Goal: Task Accomplishment & Management: Manage account settings

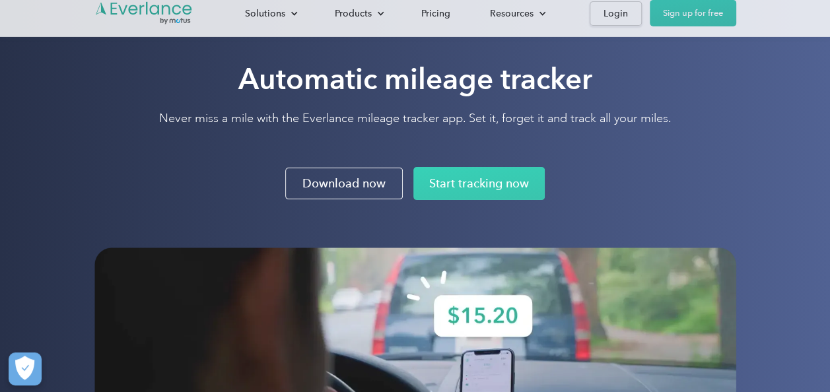
scroll to position [66, 0]
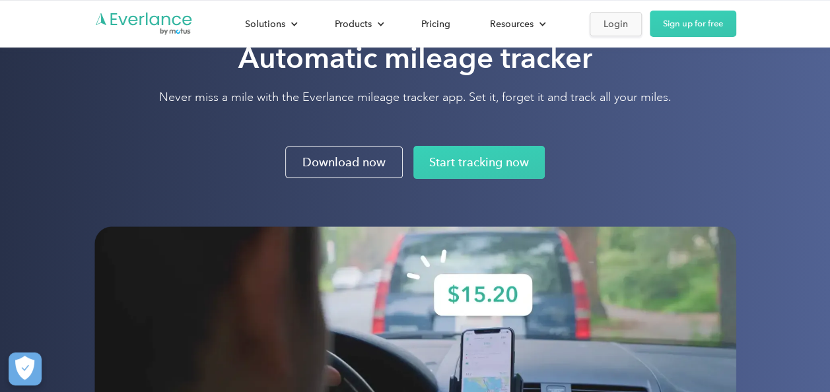
click at [603, 26] on div "Login" at bounding box center [615, 24] width 24 height 17
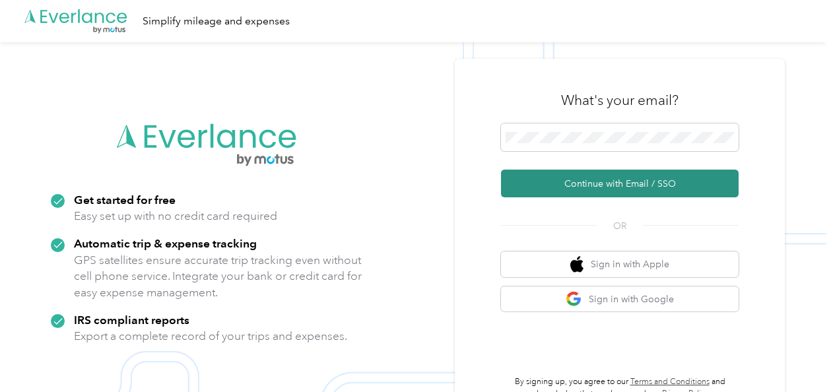
click at [559, 180] on button "Continue with Email / SSO" at bounding box center [620, 184] width 238 height 28
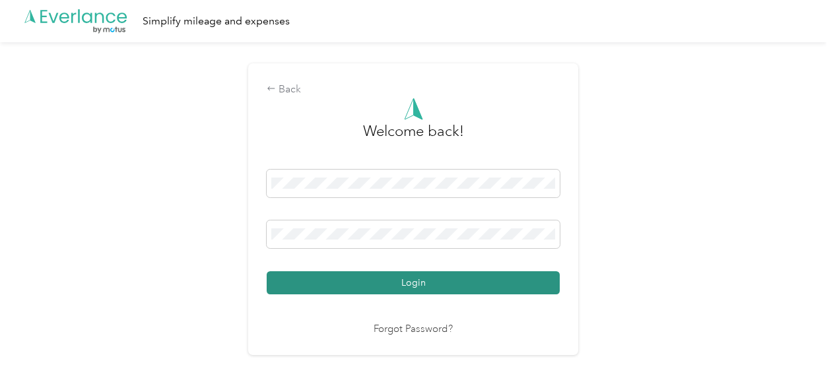
click at [380, 290] on button "Login" at bounding box center [413, 282] width 293 height 23
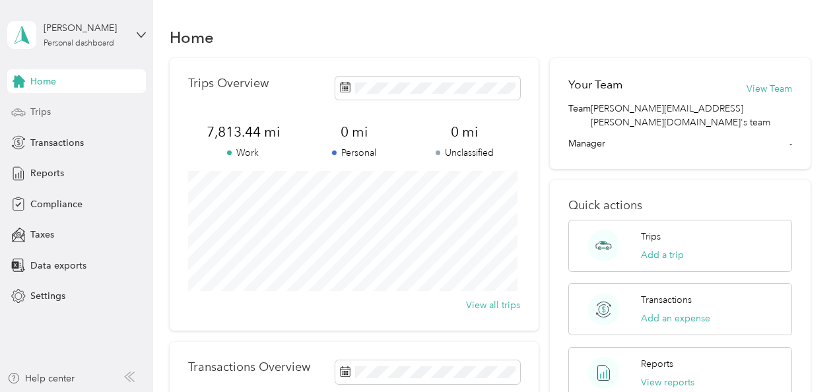
click at [46, 106] on span "Trips" at bounding box center [40, 112] width 20 height 14
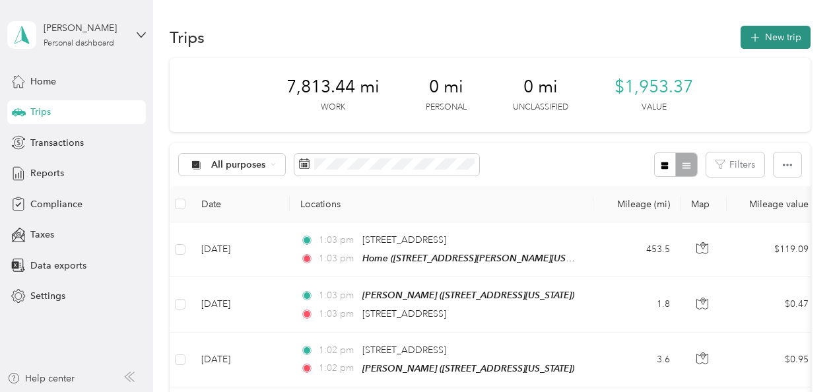
click at [763, 40] on button "New trip" at bounding box center [776, 37] width 70 height 23
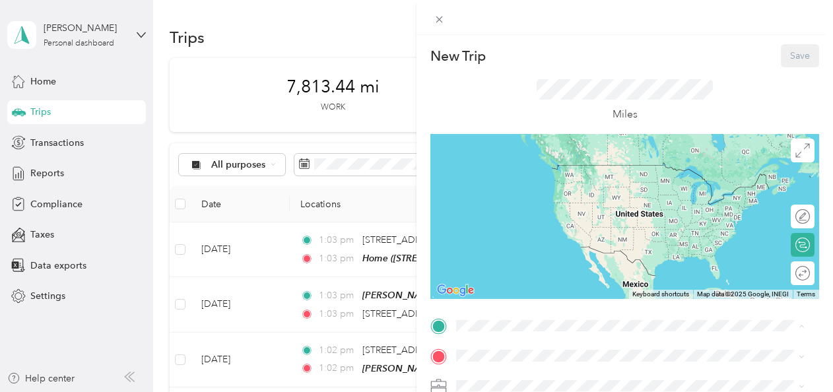
click at [491, 187] on div "Home 1117 Red Oak Road, Ann Arbor, 48103, Ann Arbor, Michigan, United States" at bounding box center [583, 178] width 205 height 28
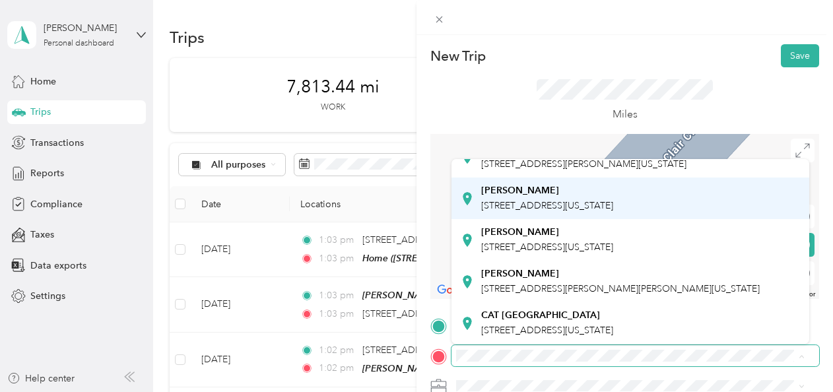
scroll to position [78, 0]
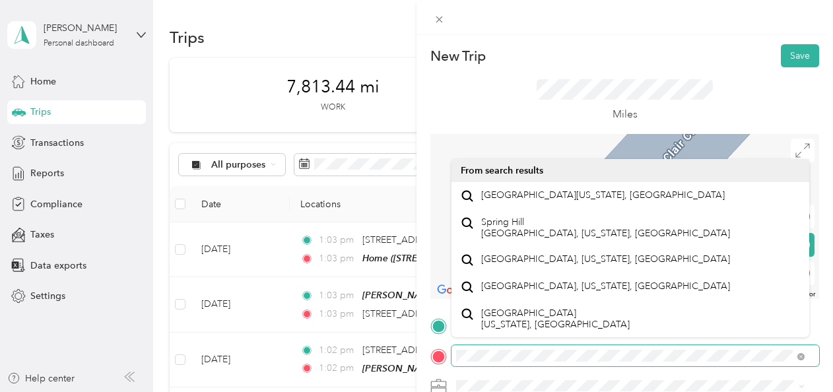
click at [448, 362] on div at bounding box center [624, 355] width 389 height 21
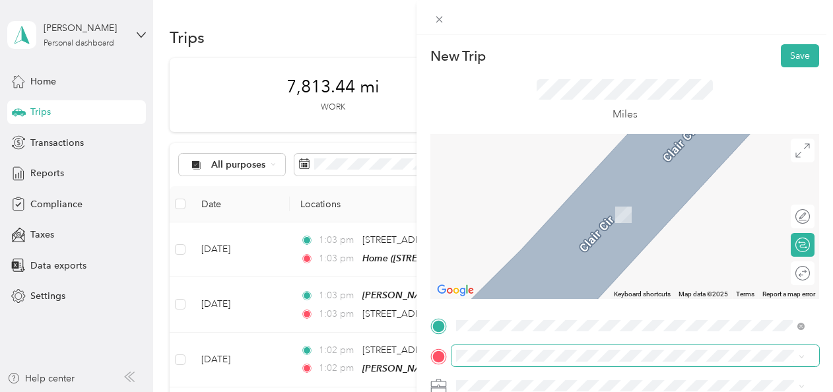
click at [503, 346] on span at bounding box center [636, 355] width 368 height 21
click at [532, 250] on span "17280 Valley Mall Road Hagerstown, Maryland 21740, United States" at bounding box center [547, 246] width 132 height 12
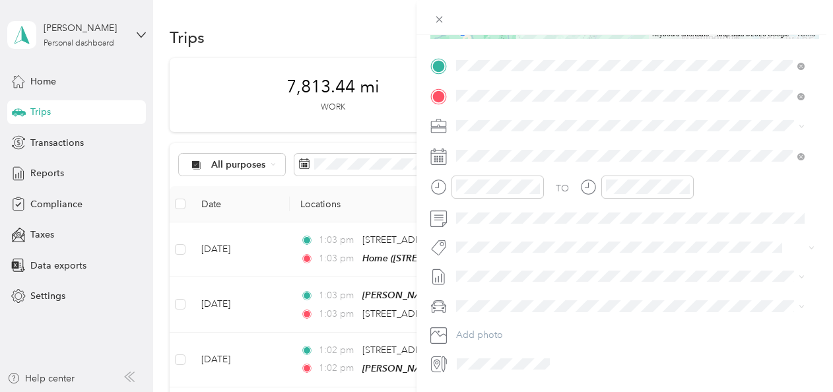
scroll to position [263, 0]
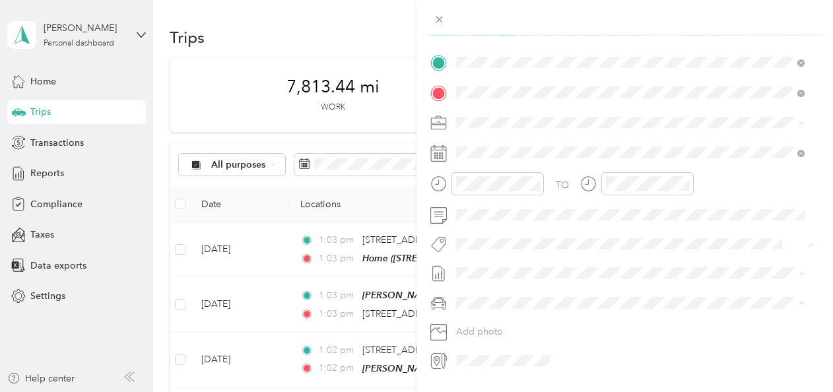
click at [512, 329] on li "Tesla Model Y" at bounding box center [631, 325] width 358 height 23
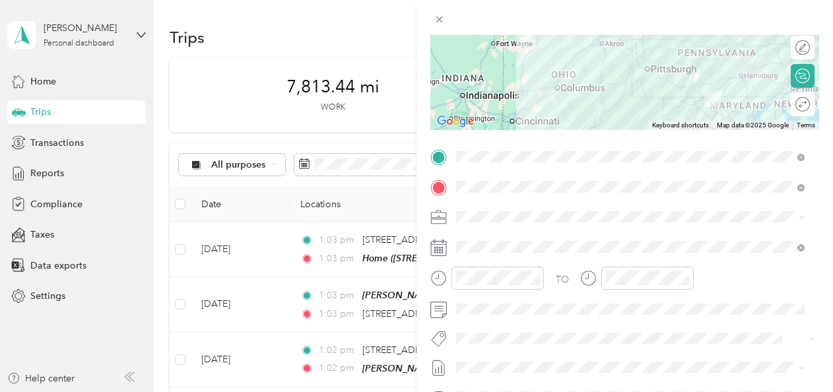
scroll to position [197, 0]
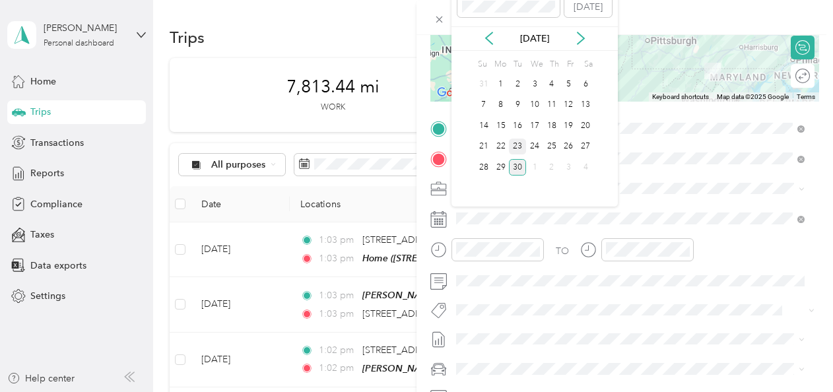
click at [518, 145] on div "23" at bounding box center [517, 147] width 17 height 17
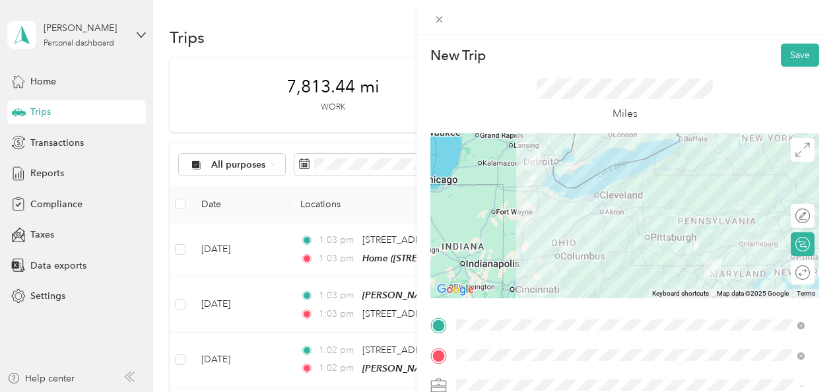
scroll to position [0, 0]
click at [795, 50] on button "Save" at bounding box center [800, 55] width 38 height 23
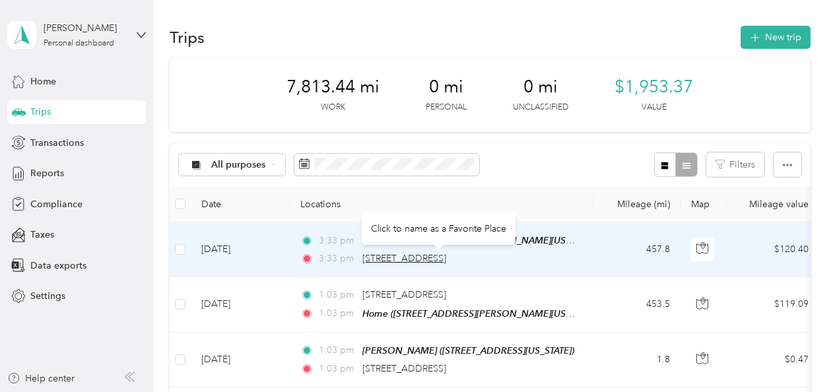
click at [446, 258] on span "17280 Valley Mall Road, Hagerstown" at bounding box center [404, 258] width 84 height 11
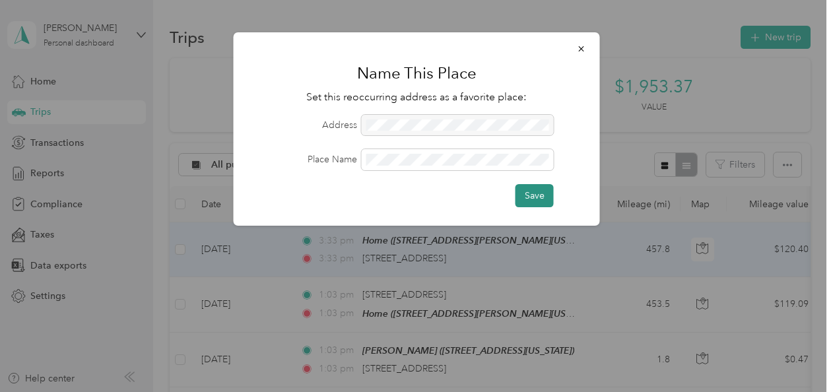
click at [532, 193] on button "Save" at bounding box center [535, 195] width 38 height 23
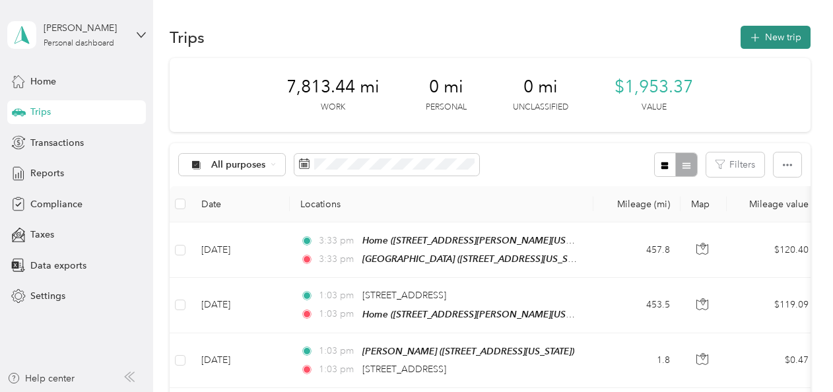
click at [749, 37] on icon "button" at bounding box center [754, 37] width 15 height 15
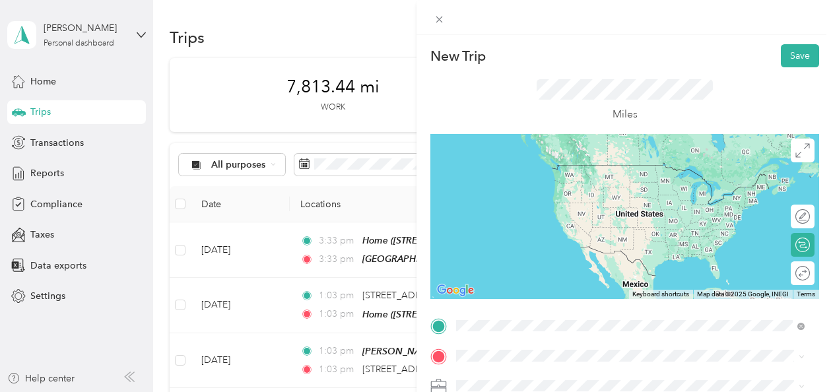
click at [524, 177] on div "Spring Hill Suites, Hagerstown 17280 Valley Mall Road, Hagerstown, 21740, Hager…" at bounding box center [582, 178] width 202 height 28
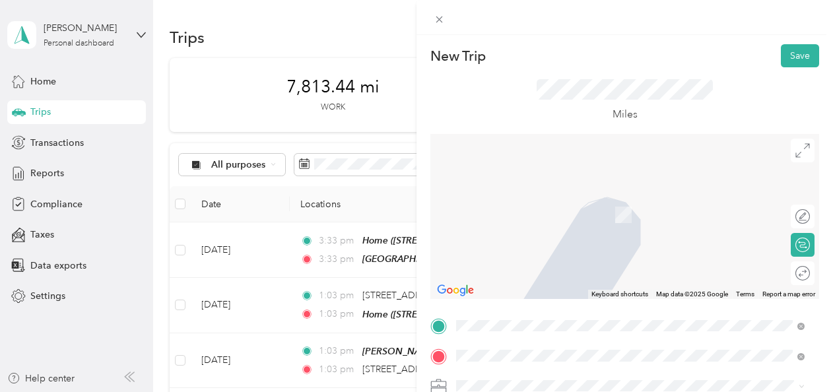
click at [545, 215] on span "16778 Halfway Boulevard, Hagerstown, 21740, Hagerstown, Maryland, United States" at bounding box center [547, 214] width 132 height 11
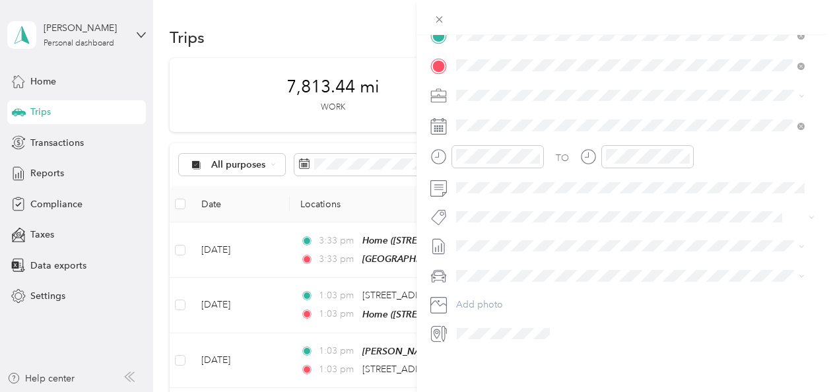
scroll to position [300, 0]
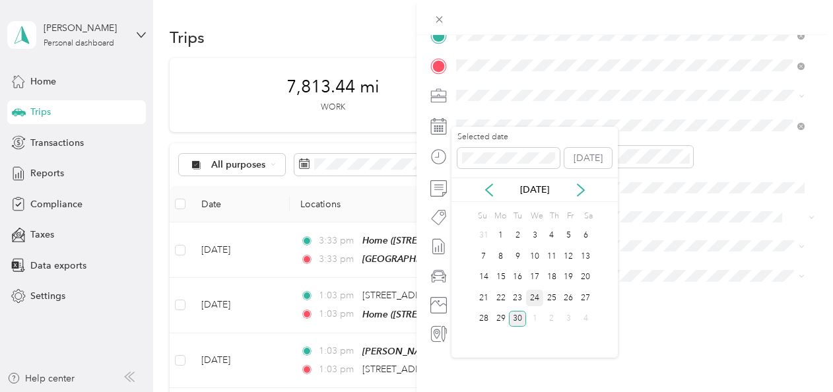
click at [532, 296] on div "24" at bounding box center [534, 298] width 17 height 17
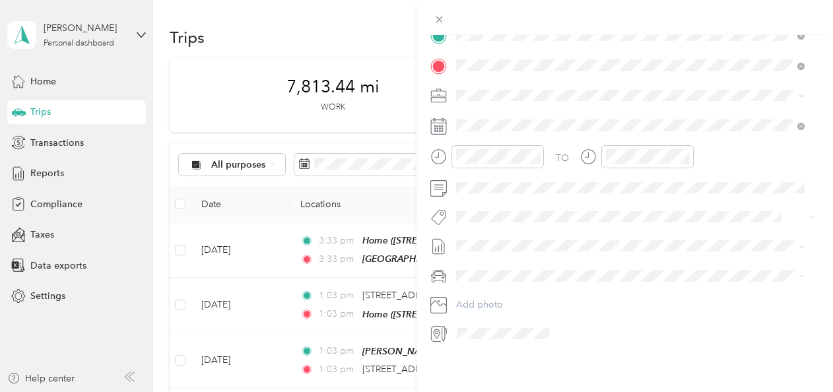
click at [512, 287] on span "Tesla Model Y" at bounding box center [490, 288] width 58 height 11
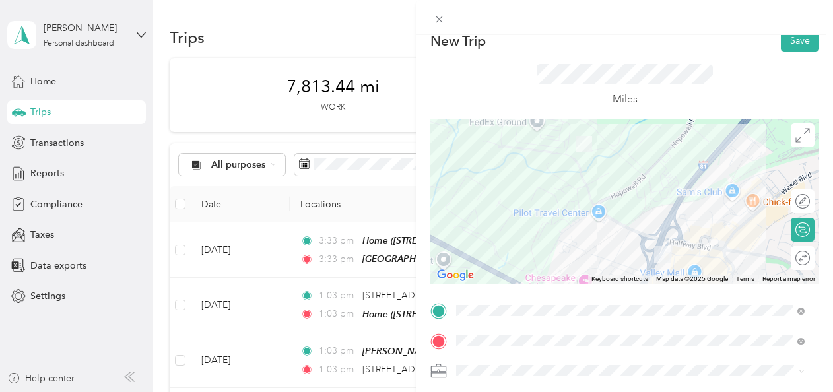
scroll to position [0, 0]
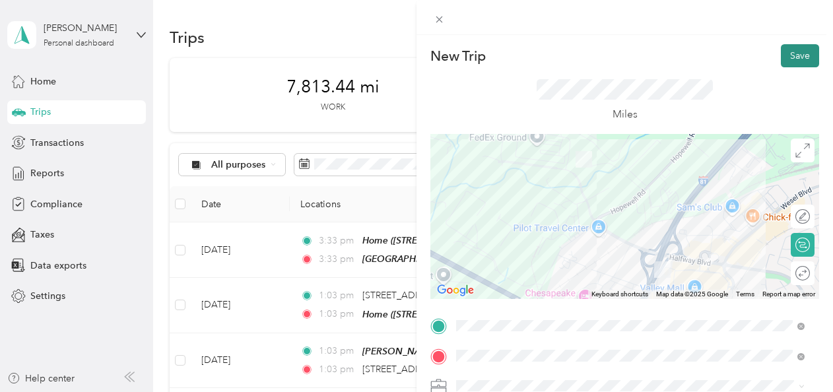
click at [797, 51] on button "Save" at bounding box center [800, 55] width 38 height 23
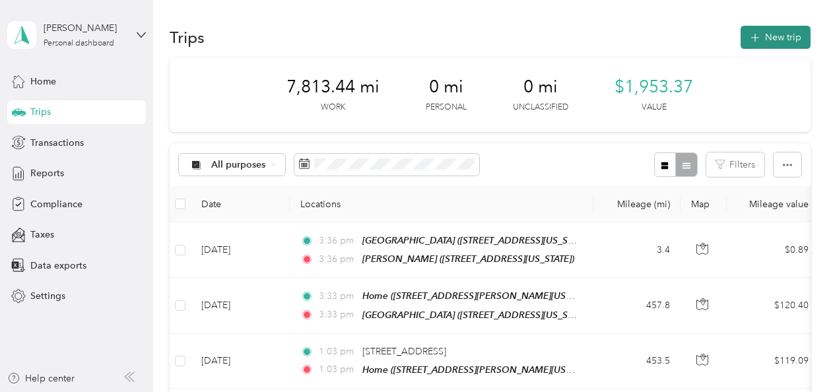
click at [774, 42] on button "New trip" at bounding box center [776, 37] width 70 height 23
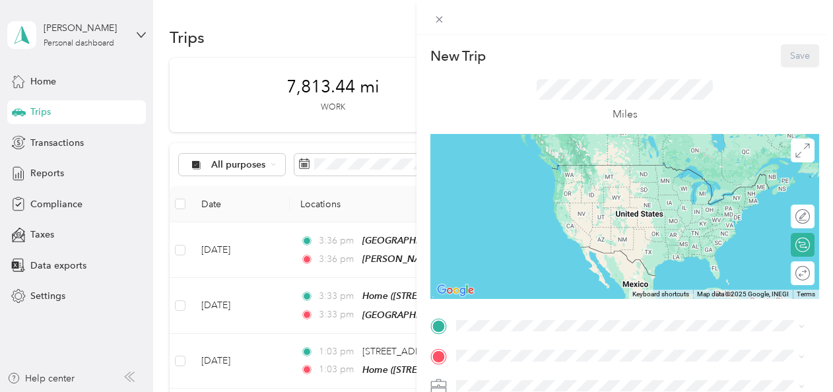
click at [537, 228] on div "Landis 16778 Halfway Boulevard, Hagerstown, 21740, Hagerstown, Maryland, United…" at bounding box center [547, 219] width 132 height 28
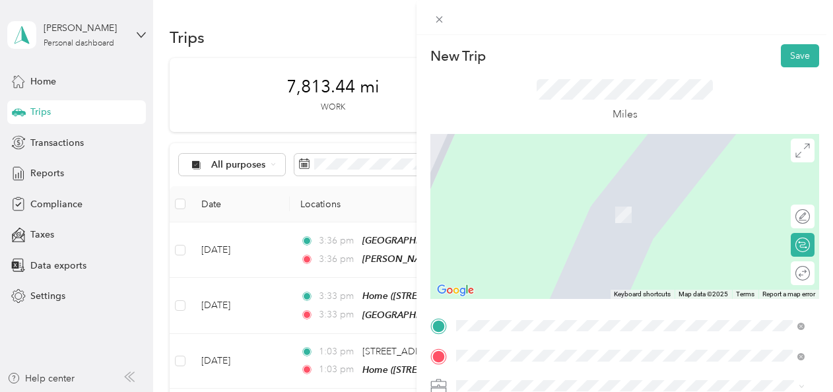
click at [518, 205] on div "Spring Hill Suites, Hagerstown 17280 Valley Mall Road, Hagerstown, 21740, Hager…" at bounding box center [582, 208] width 202 height 28
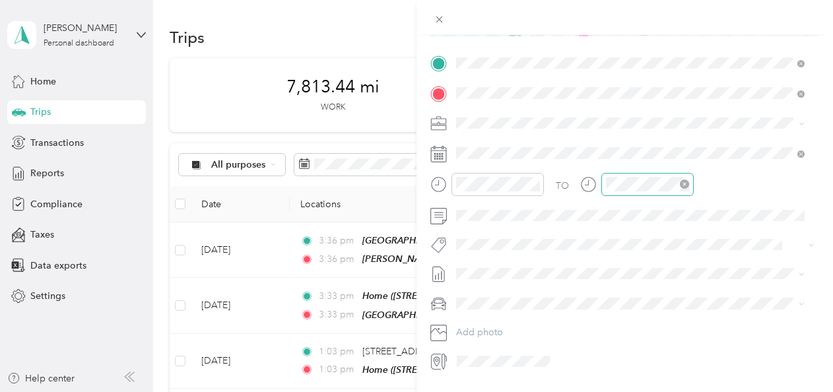
scroll to position [264, 0]
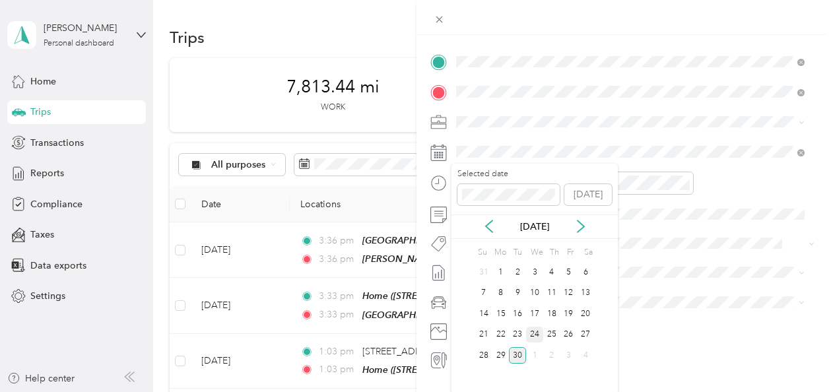
click at [533, 329] on div "24" at bounding box center [534, 335] width 17 height 17
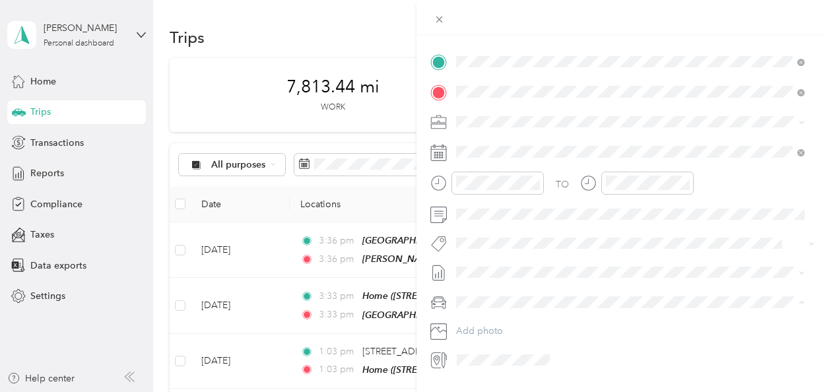
click at [530, 318] on div "Tesla Model Y" at bounding box center [630, 325] width 339 height 14
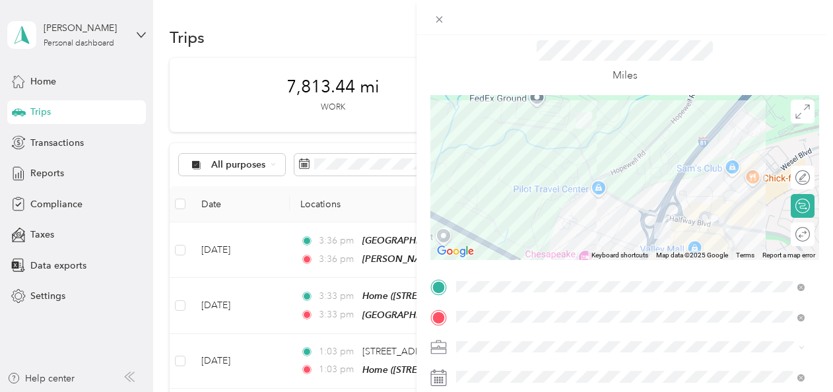
scroll to position [0, 0]
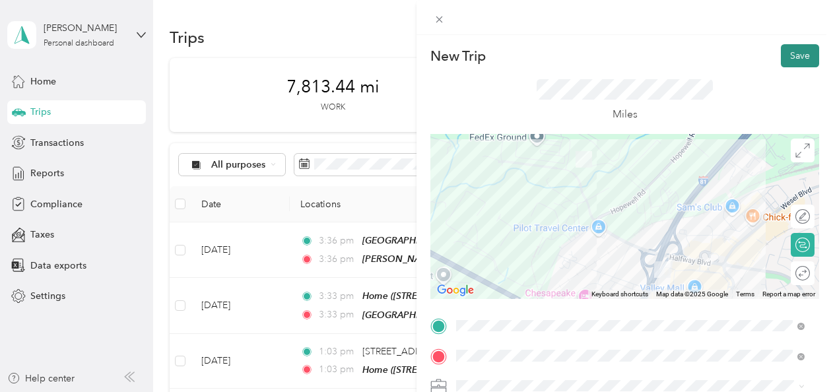
click at [799, 56] on button "Save" at bounding box center [800, 55] width 38 height 23
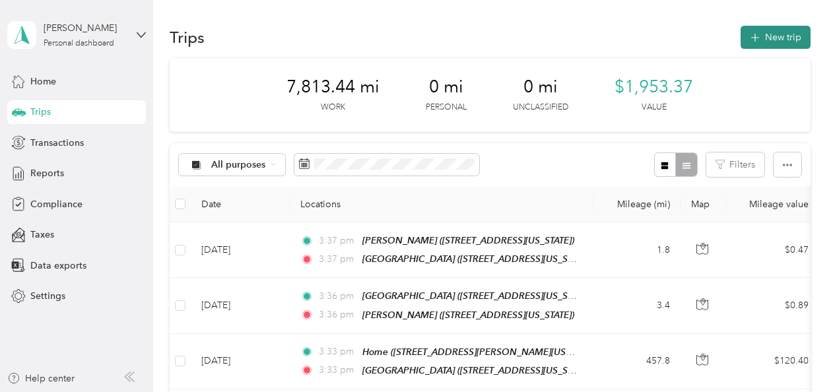
click at [782, 33] on button "New trip" at bounding box center [776, 37] width 70 height 23
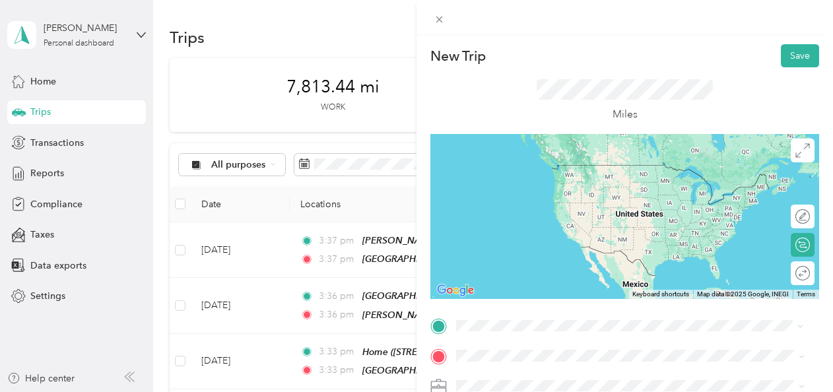
click at [548, 182] on span "17280 Valley Mall Road, Hagerstown, 21740, Hagerstown, Maryland, United States" at bounding box center [547, 184] width 132 height 11
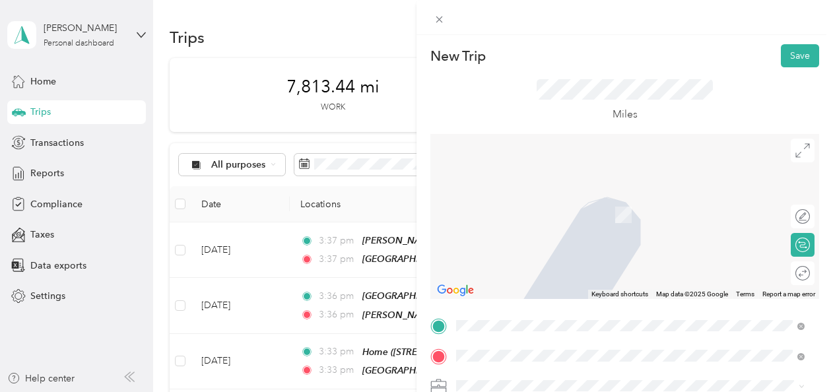
click at [510, 205] on div "Landis 16778 Halfway Boulevard, Hagerstown, 21740, Hagerstown, Maryland, United…" at bounding box center [547, 208] width 132 height 28
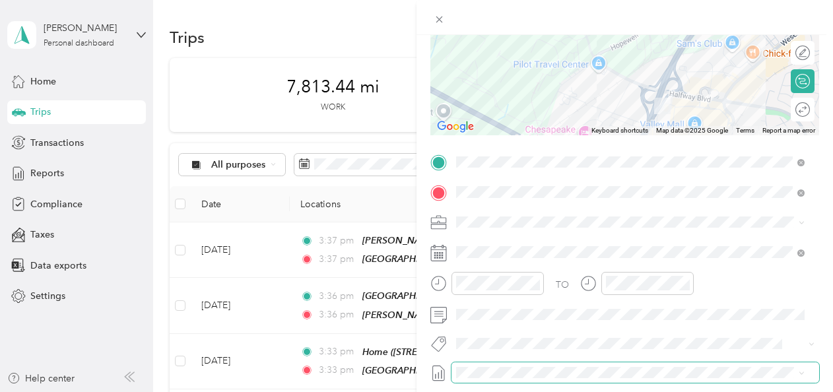
scroll to position [198, 0]
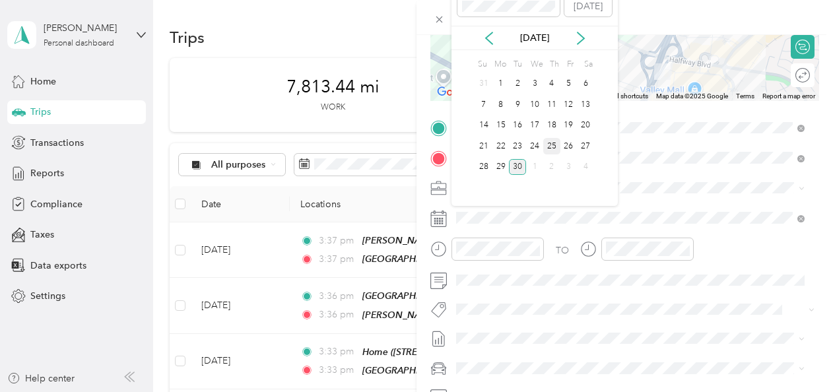
click at [547, 144] on div "25" at bounding box center [551, 146] width 17 height 17
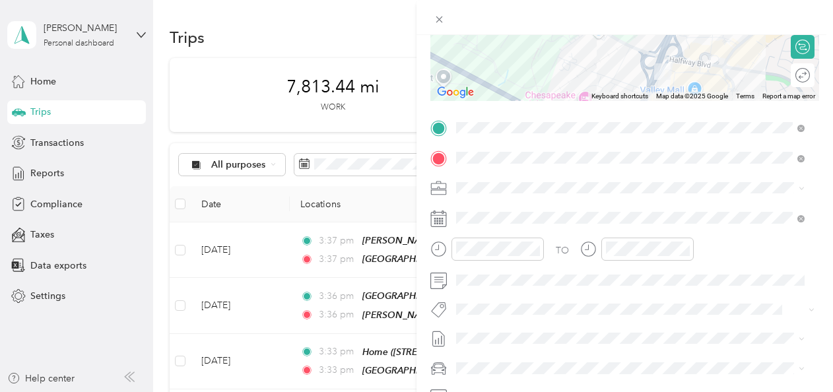
click at [566, 322] on div "Tesla Model Y" at bounding box center [630, 319] width 339 height 14
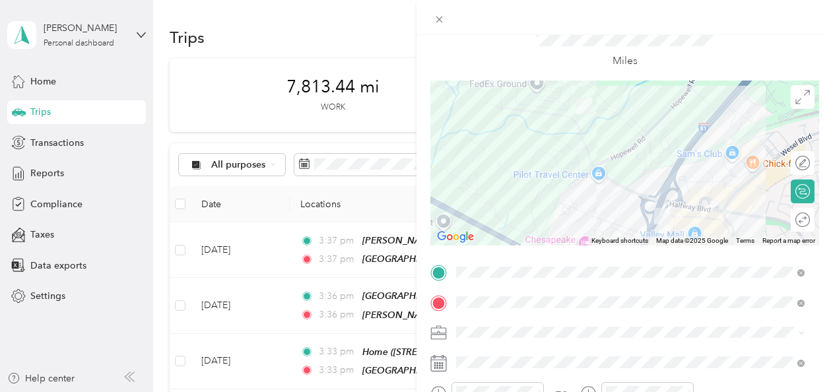
scroll to position [0, 0]
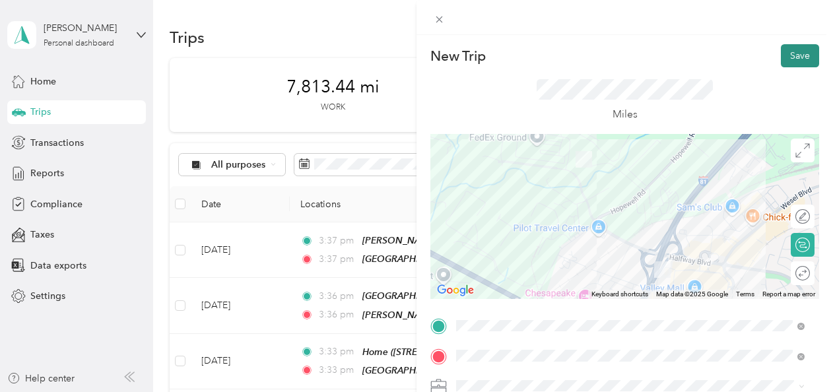
click at [795, 55] on button "Save" at bounding box center [800, 55] width 38 height 23
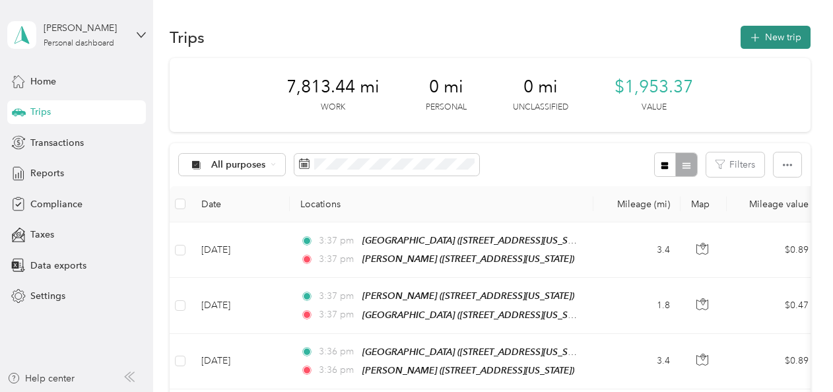
click at [780, 44] on button "New trip" at bounding box center [776, 37] width 70 height 23
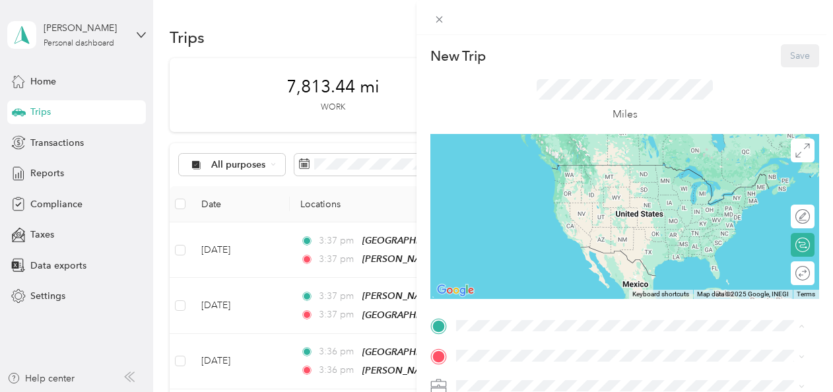
click at [541, 233] on div "Landis 16778 Halfway Boulevard, Hagerstown, 21740, Hagerstown, Maryland, United…" at bounding box center [547, 219] width 132 height 28
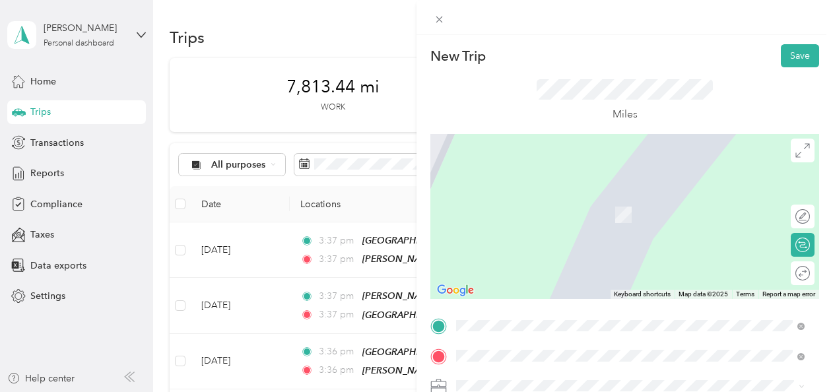
click at [515, 215] on div "Spring Hill Suites, Hagerstown 17280 Valley Mall Road, Hagerstown, 21740, Hager…" at bounding box center [582, 208] width 202 height 28
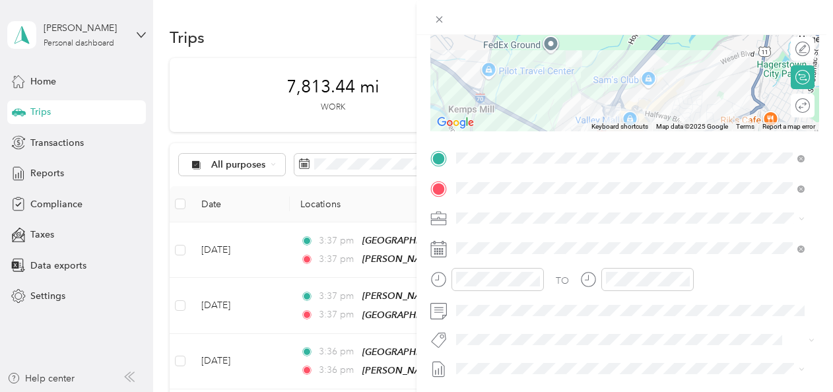
scroll to position [198, 0]
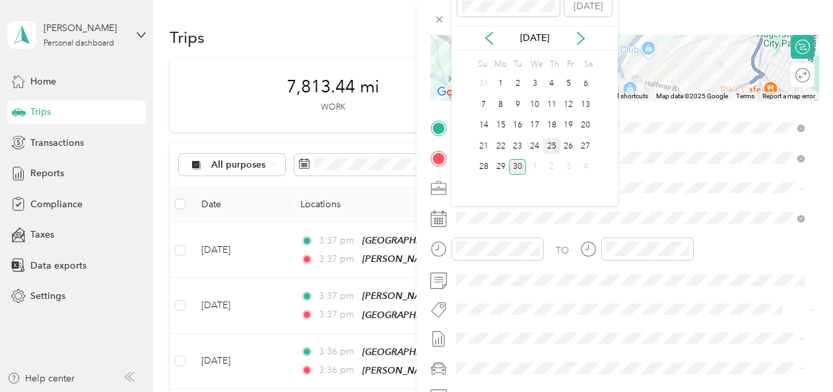
click at [549, 141] on div "25" at bounding box center [551, 146] width 17 height 17
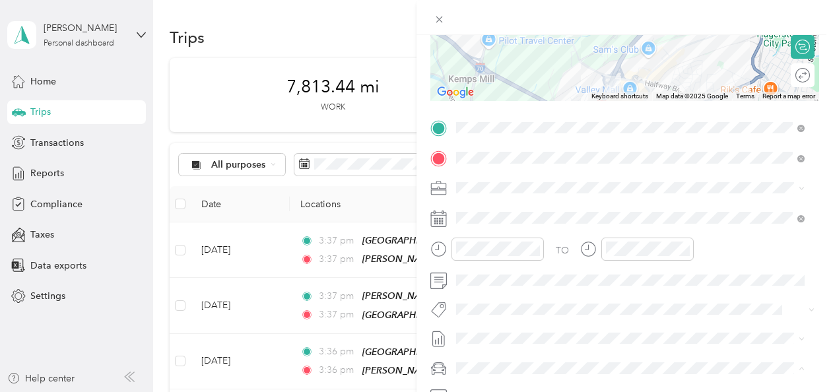
click at [524, 322] on div "Tesla Model Y" at bounding box center [630, 321] width 339 height 14
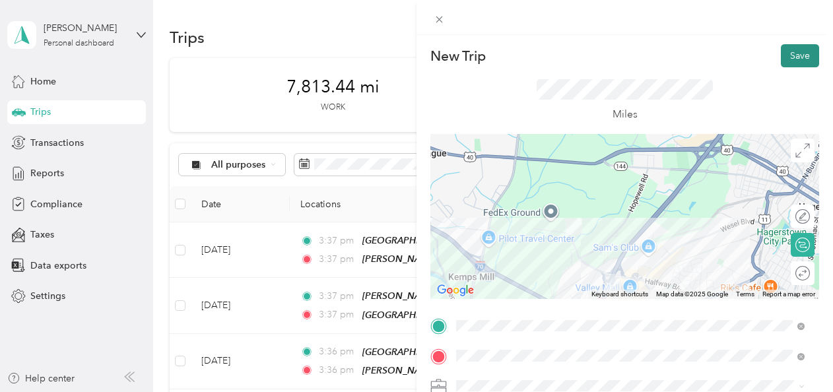
click at [791, 55] on button "Save" at bounding box center [800, 55] width 38 height 23
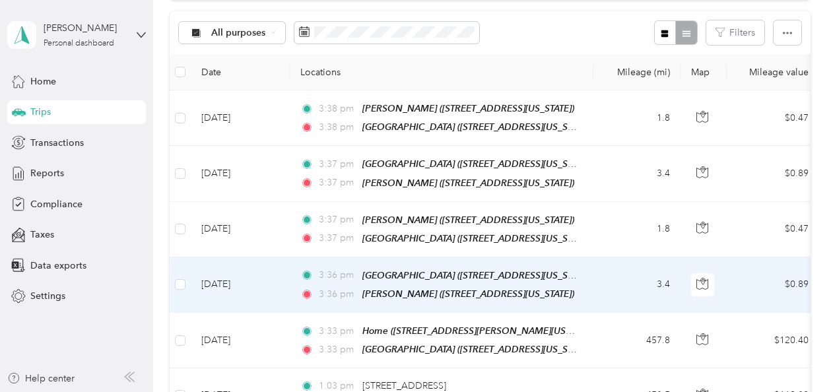
scroll to position [66, 0]
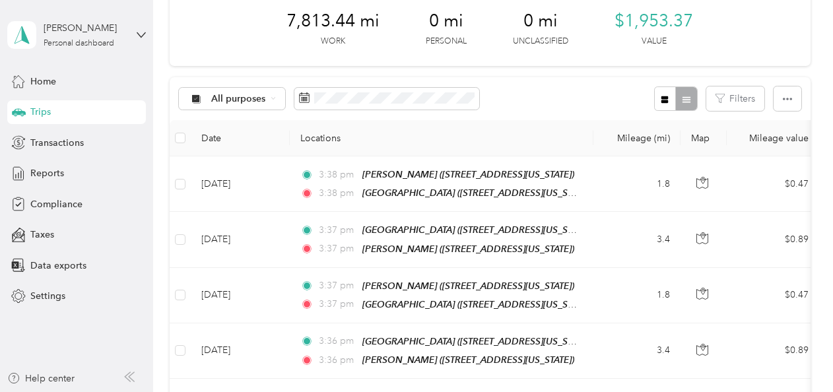
click at [566, 97] on div "All purposes Filters" at bounding box center [490, 98] width 641 height 43
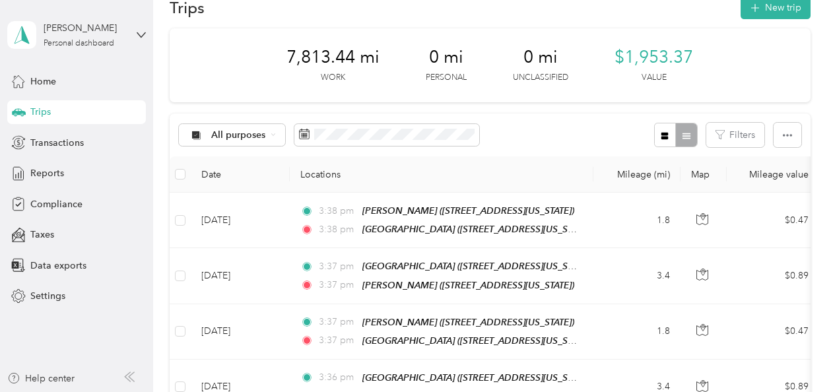
scroll to position [0, 0]
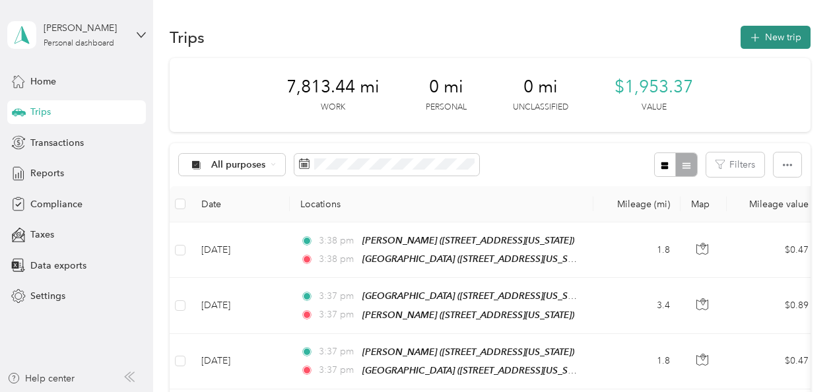
click at [780, 32] on button "New trip" at bounding box center [776, 37] width 70 height 23
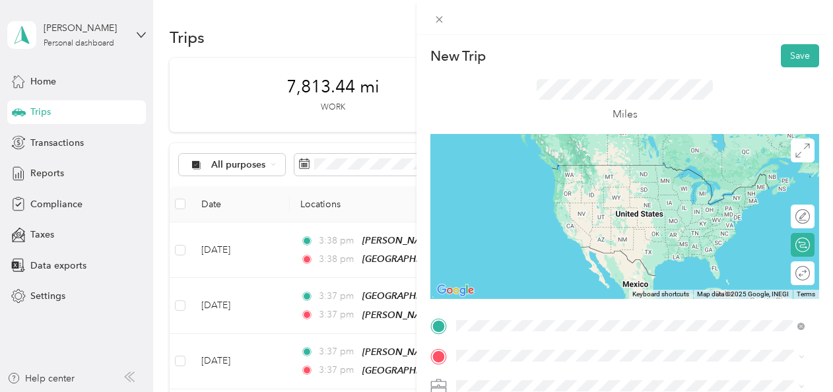
click at [498, 184] on span "17280 Valley Mall Road, Hagerstown, 21740, Hagerstown, Maryland, United States" at bounding box center [547, 184] width 132 height 11
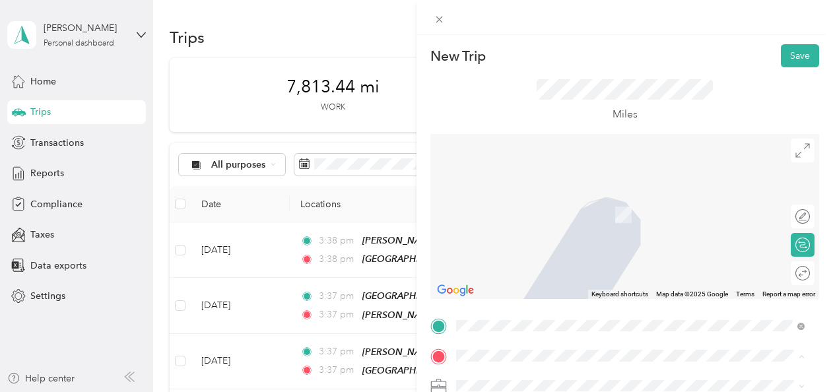
click at [507, 209] on span "1117 Red Oak Road, Ann Arbor, 48103, Ann Arbor, Michigan, United States" at bounding box center [583, 214] width 205 height 11
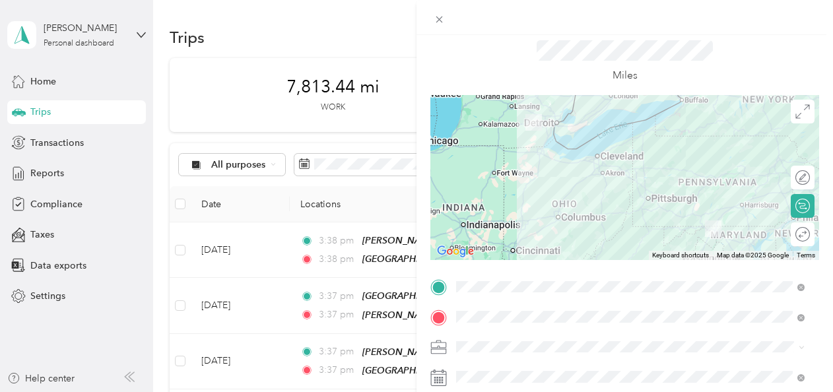
scroll to position [66, 0]
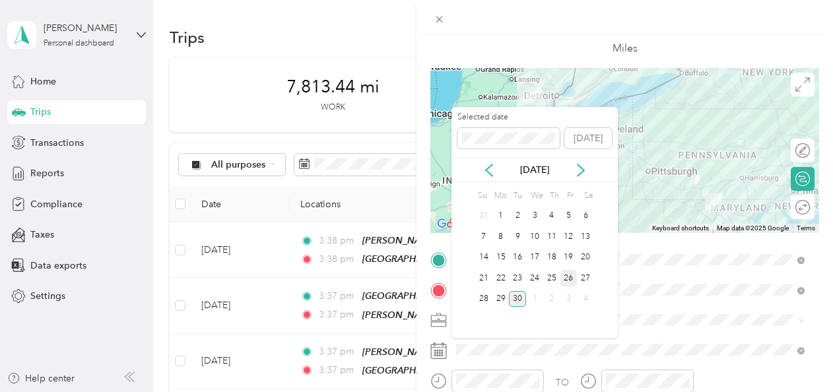
click at [566, 276] on div "26" at bounding box center [568, 278] width 17 height 17
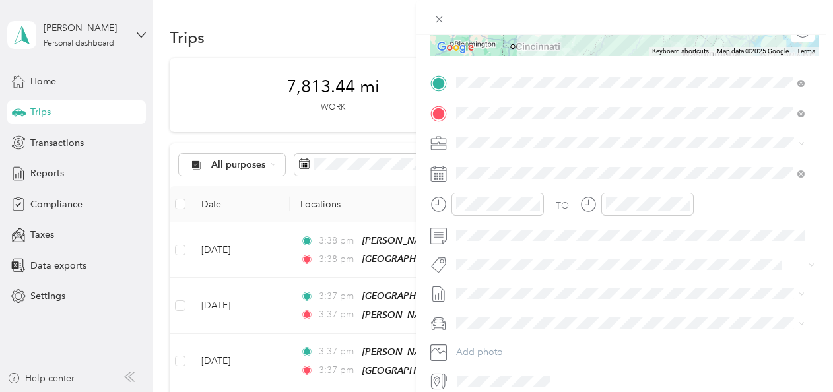
scroll to position [264, 0]
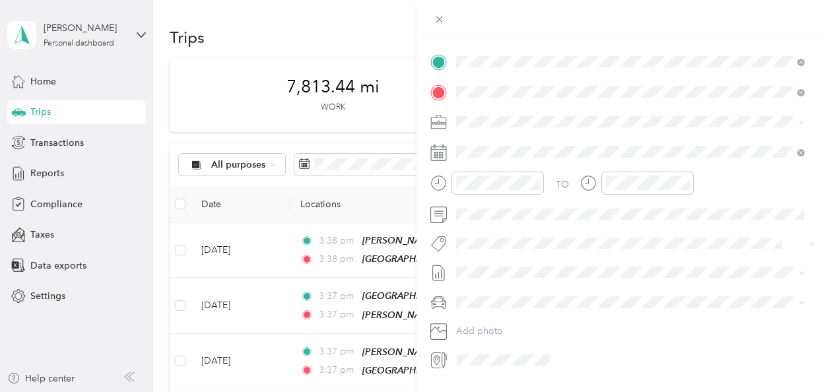
click at [520, 319] on div "Tesla Model Y" at bounding box center [630, 325] width 339 height 14
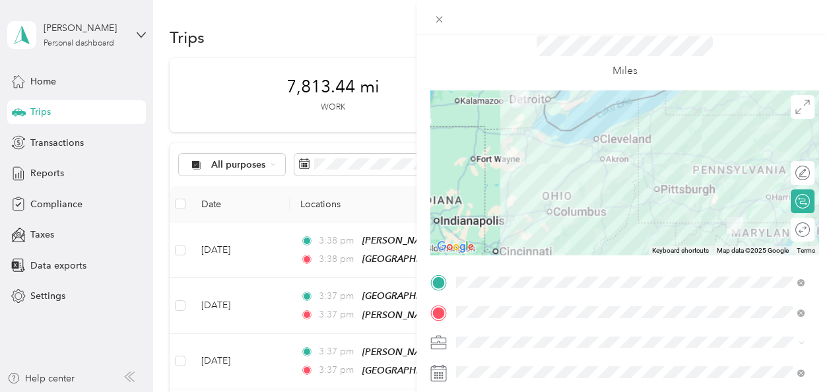
scroll to position [0, 0]
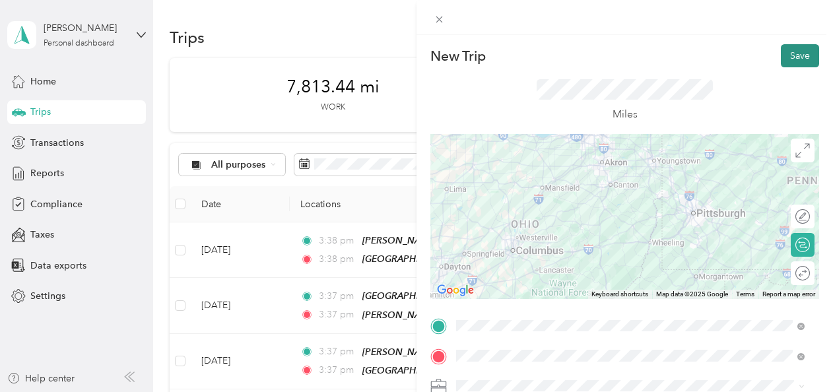
click at [792, 50] on button "Save" at bounding box center [800, 55] width 38 height 23
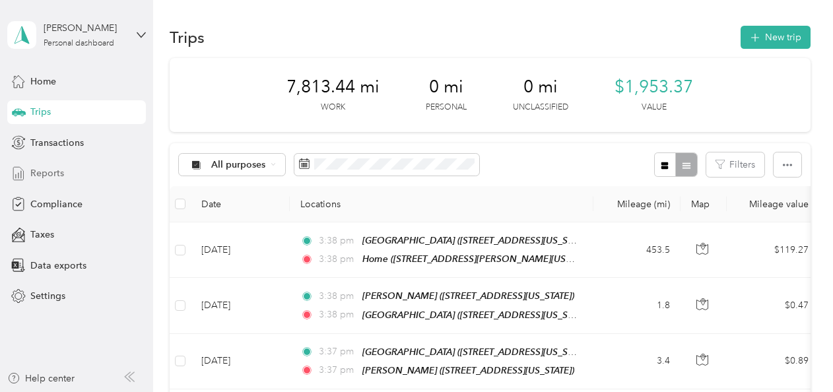
click at [38, 174] on span "Reports" at bounding box center [47, 173] width 34 height 14
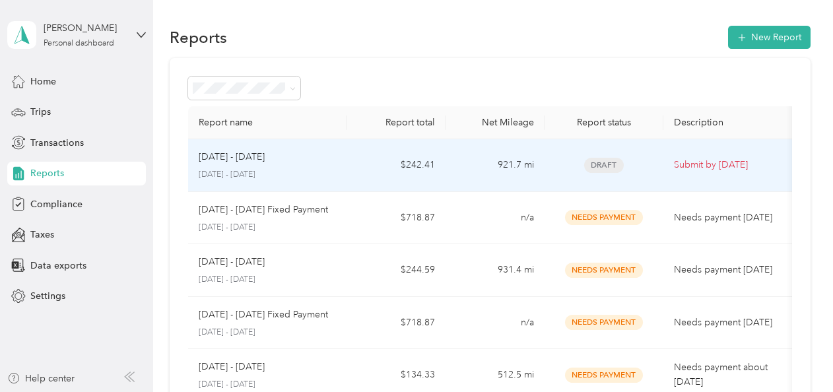
click at [337, 162] on td "Sep 1 - 30, 2025 September 1 - 30, 2025" at bounding box center [267, 165] width 158 height 53
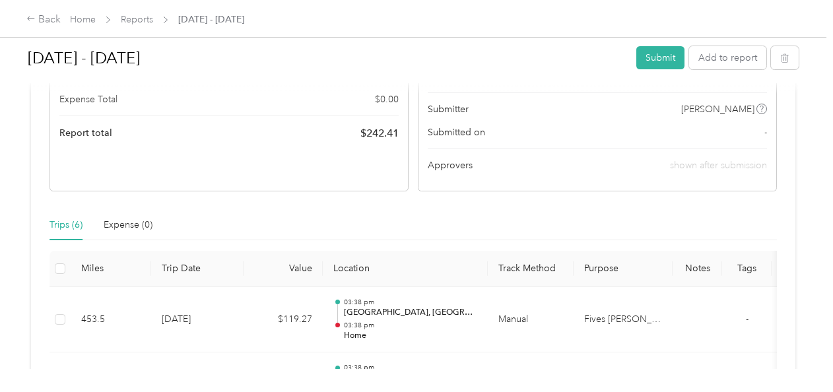
scroll to position [66, 0]
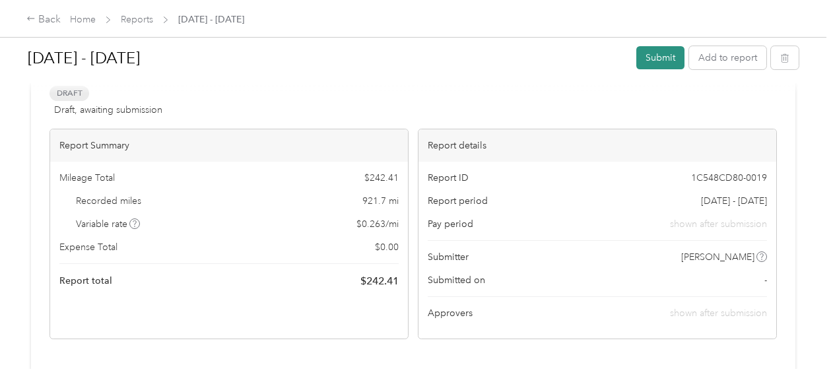
click at [646, 65] on button "Submit" at bounding box center [660, 57] width 48 height 23
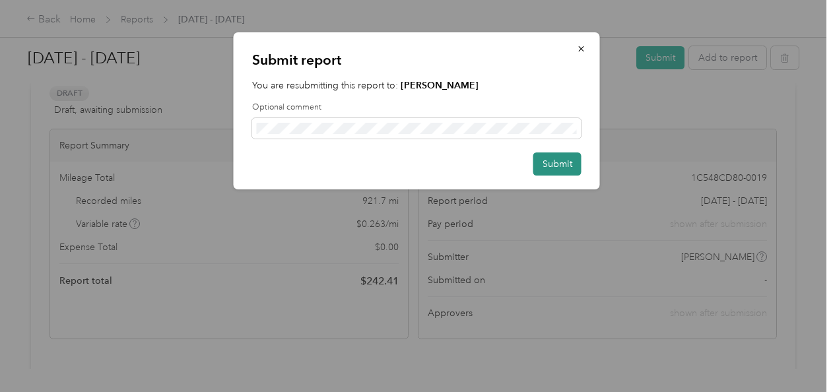
click at [566, 166] on button "Submit" at bounding box center [557, 163] width 48 height 23
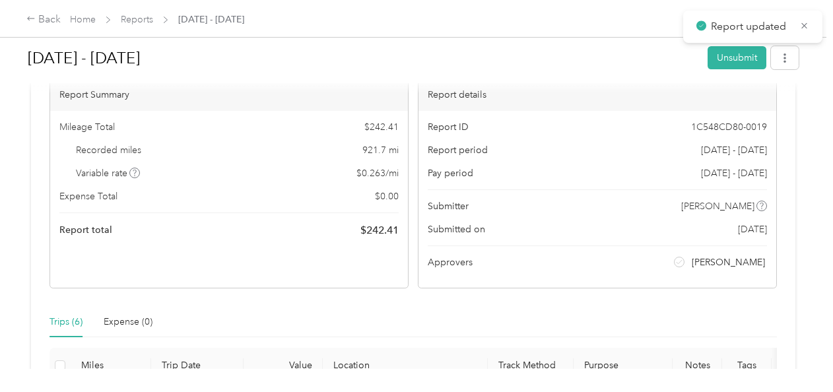
scroll to position [0, 0]
